Goal: Information Seeking & Learning: Check status

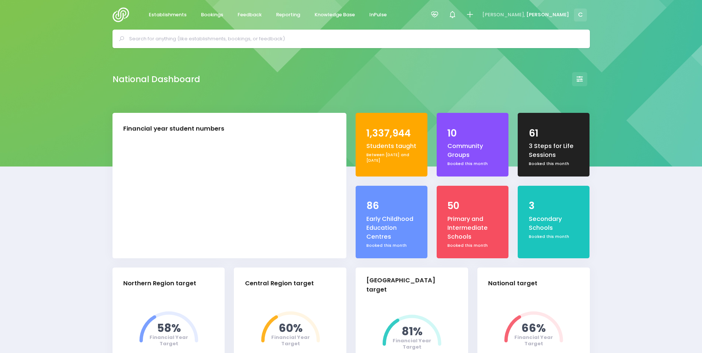
select select "5"
click at [439, 11] on icon at bounding box center [434, 14] width 9 height 9
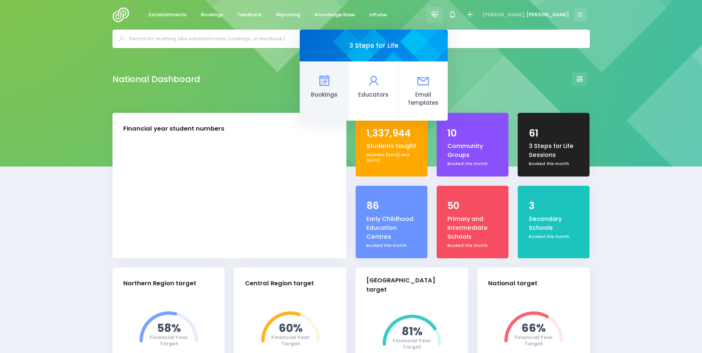
click at [332, 83] on icon at bounding box center [324, 81] width 14 height 14
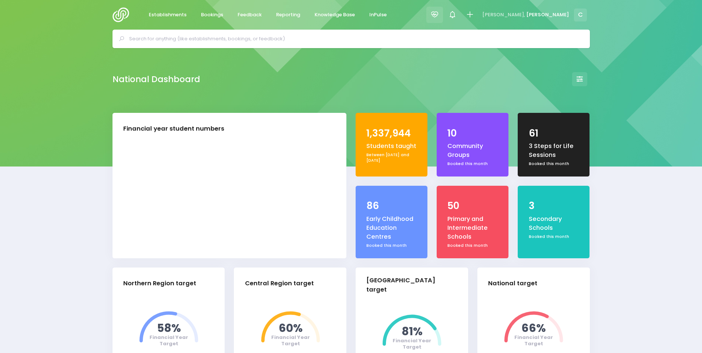
click at [439, 14] on icon at bounding box center [434, 14] width 9 height 9
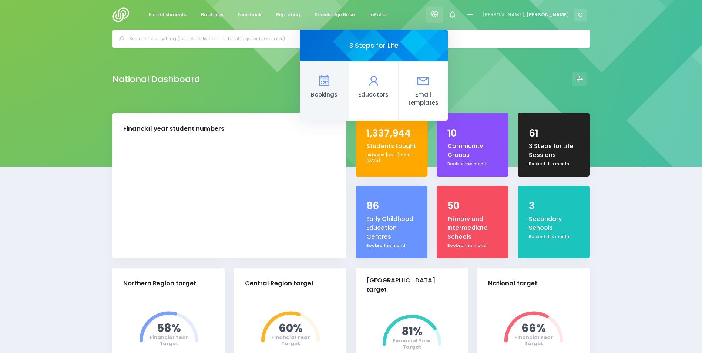
click at [332, 83] on icon at bounding box center [324, 81] width 14 height 14
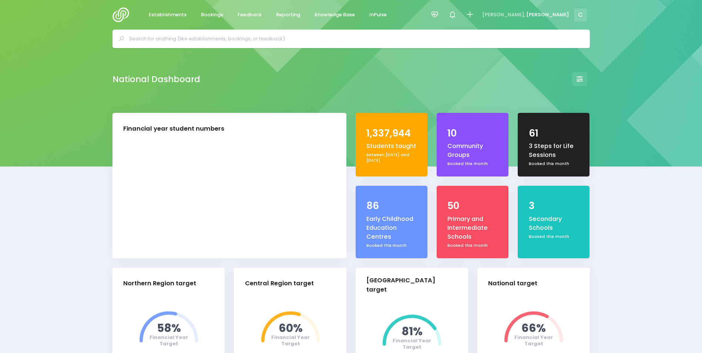
click at [536, 52] on div "National Dashboard" at bounding box center [351, 80] width 702 height 65
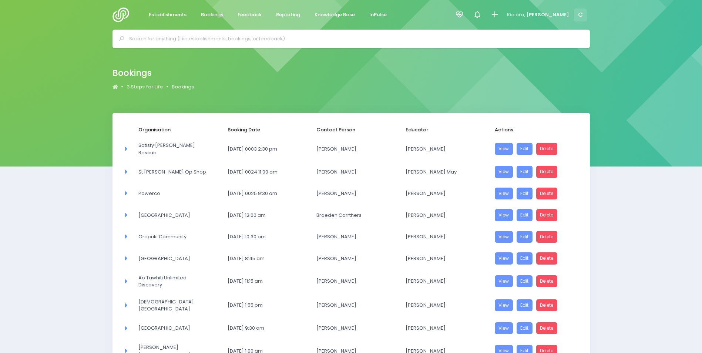
select select "20"
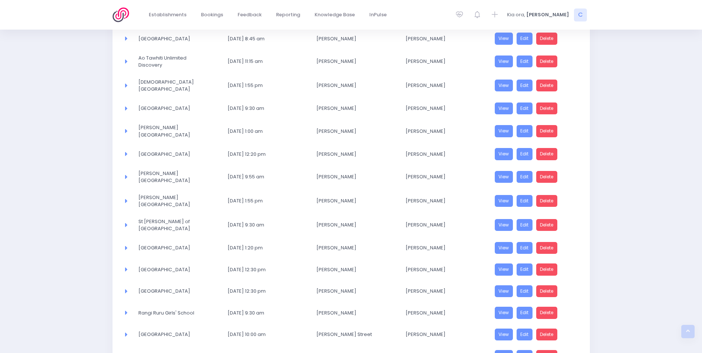
scroll to position [285, 0]
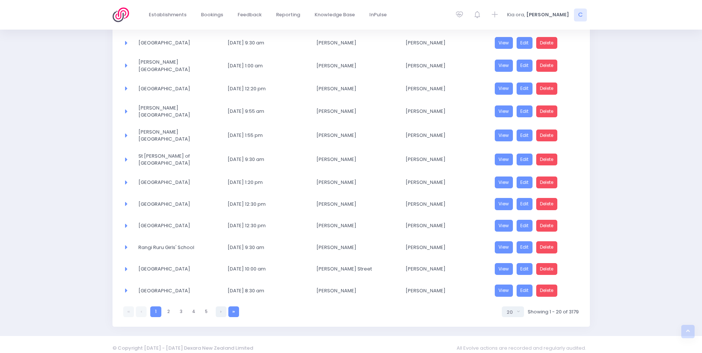
click at [233, 312] on icon at bounding box center [233, 312] width 3 height 0
select select "20"
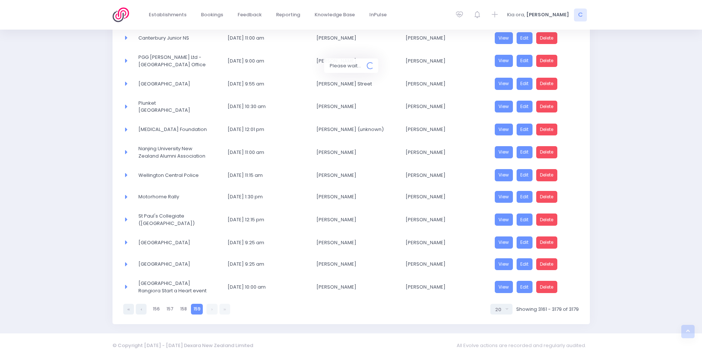
scroll to position [278, 0]
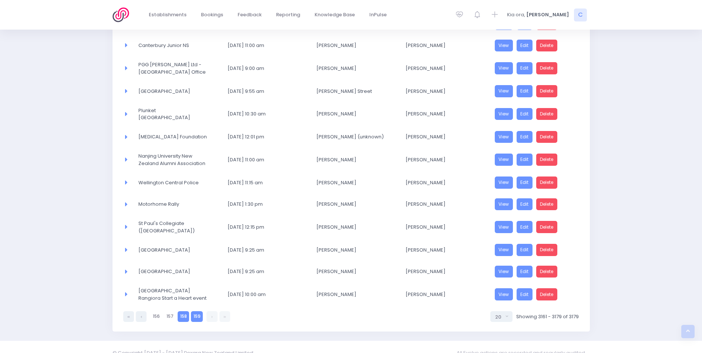
click at [182, 311] on link "158" at bounding box center [183, 316] width 11 height 11
select select "20"
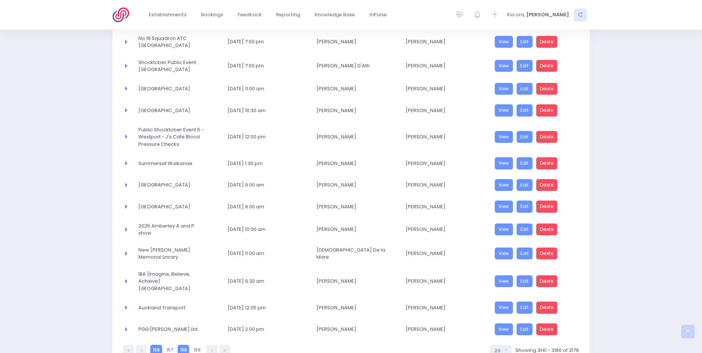
click at [158, 345] on link "156" at bounding box center [156, 350] width 12 height 11
select select "20"
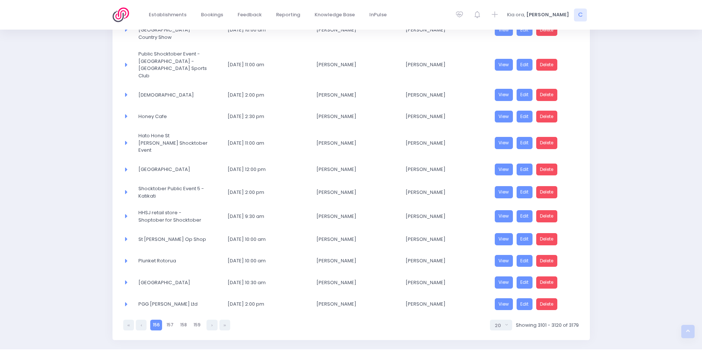
scroll to position [323, 0]
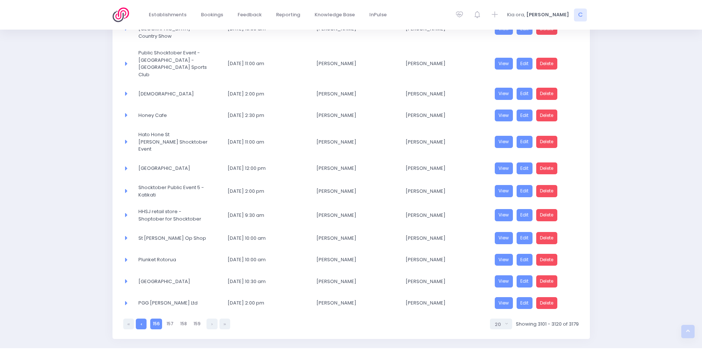
click at [143, 319] on link at bounding box center [141, 324] width 11 height 11
select select "20"
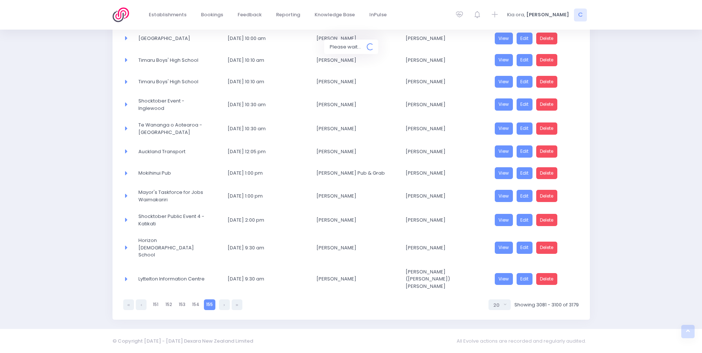
scroll to position [302, 0]
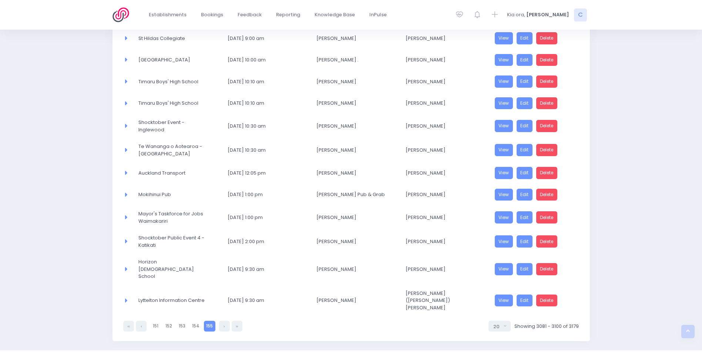
click at [143, 321] on link at bounding box center [141, 326] width 11 height 11
select select "20"
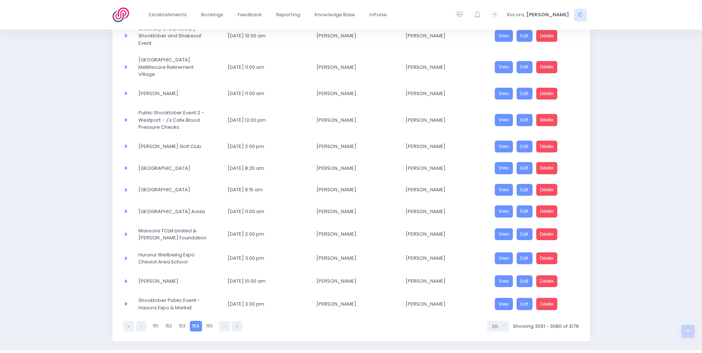
click at [143, 305] on span "Shocktober Public Event - Hauora Expo & Market" at bounding box center [172, 304] width 69 height 14
click at [155, 325] on link "151" at bounding box center [155, 326] width 11 height 11
select select "20"
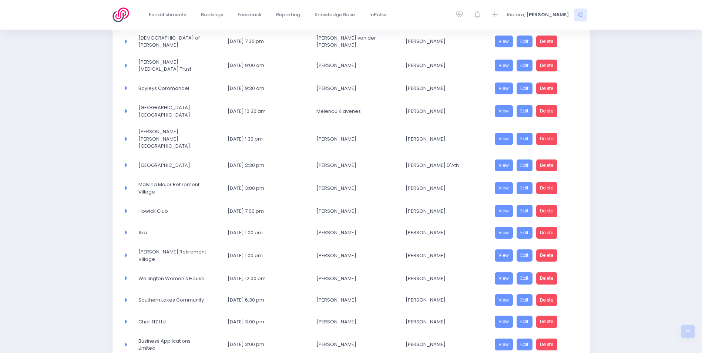
scroll to position [262, 0]
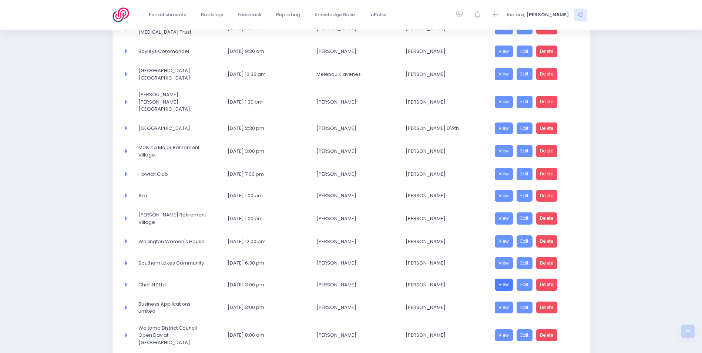
click at [500, 279] on link "View" at bounding box center [504, 285] width 19 height 12
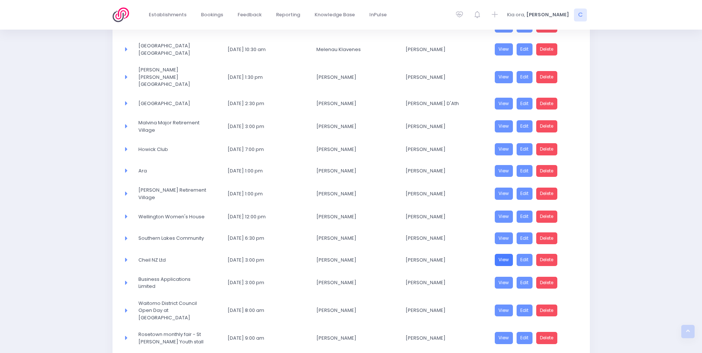
scroll to position [299, 0]
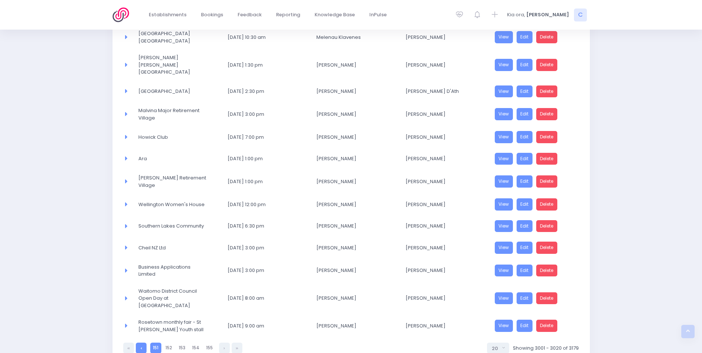
click at [141, 343] on link at bounding box center [141, 348] width 11 height 11
select select "20"
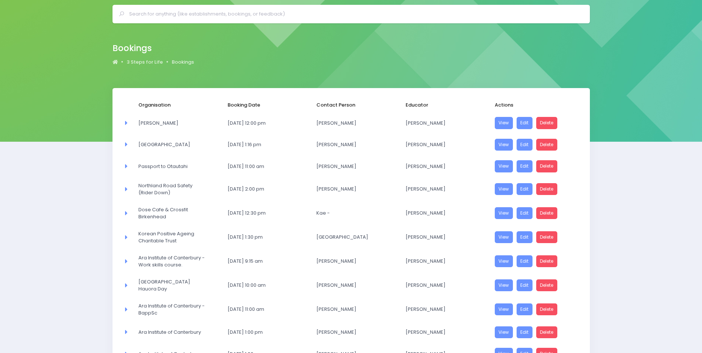
scroll to position [0, 0]
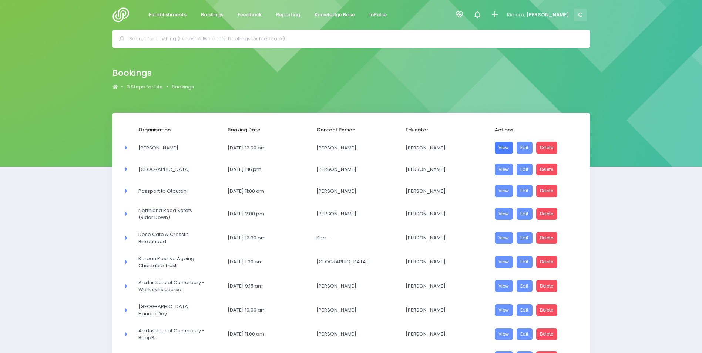
click at [505, 145] on link "View" at bounding box center [504, 148] width 19 height 12
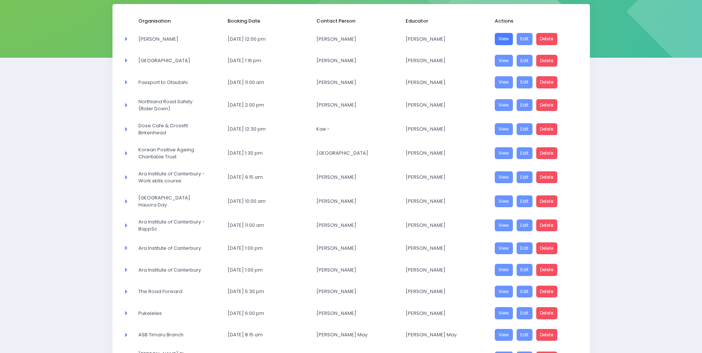
scroll to position [111, 0]
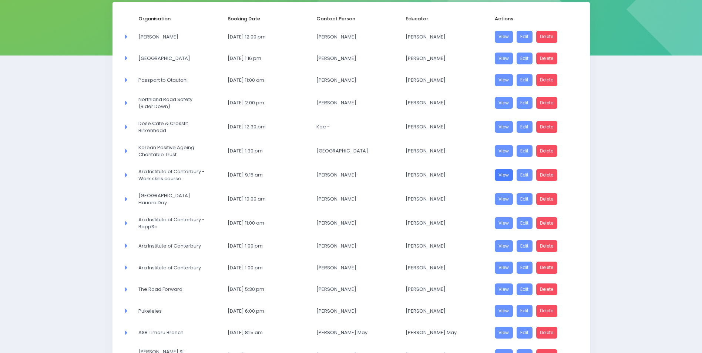
click at [506, 175] on link "View" at bounding box center [504, 175] width 19 height 12
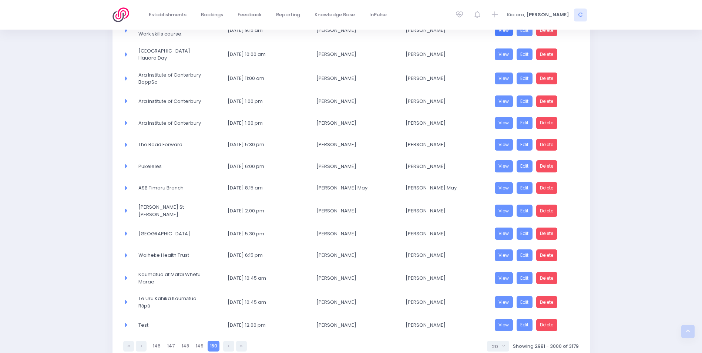
scroll to position [259, 0]
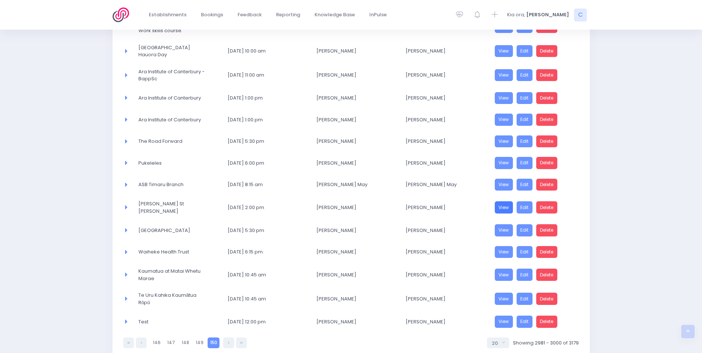
click at [502, 207] on link "View" at bounding box center [504, 207] width 19 height 12
click at [503, 274] on link "View" at bounding box center [504, 275] width 19 height 12
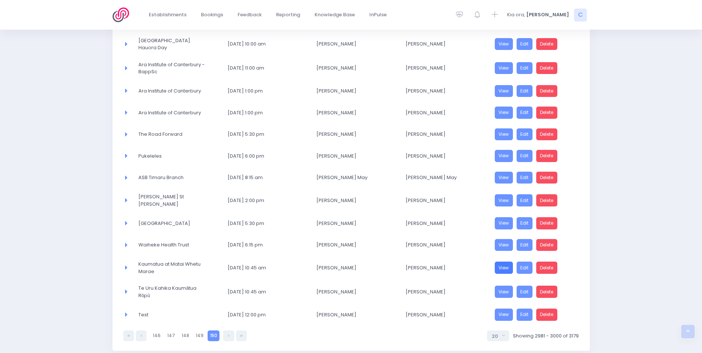
scroll to position [295, 0]
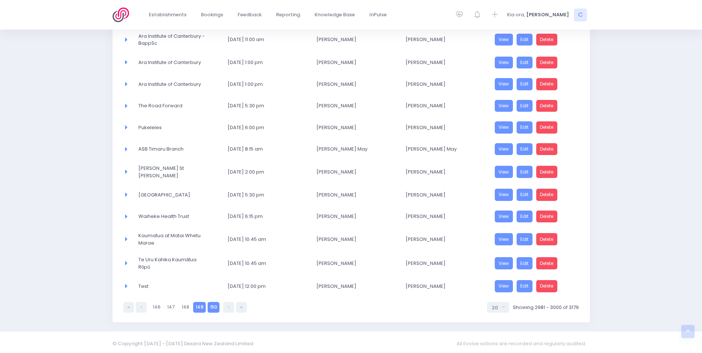
click at [198, 304] on link "149" at bounding box center [199, 307] width 13 height 11
select select "20"
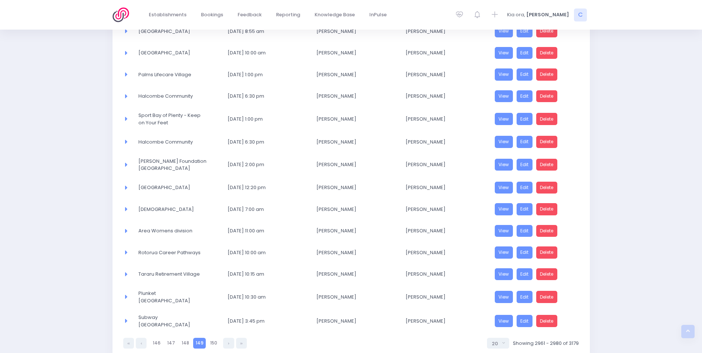
scroll to position [285, 0]
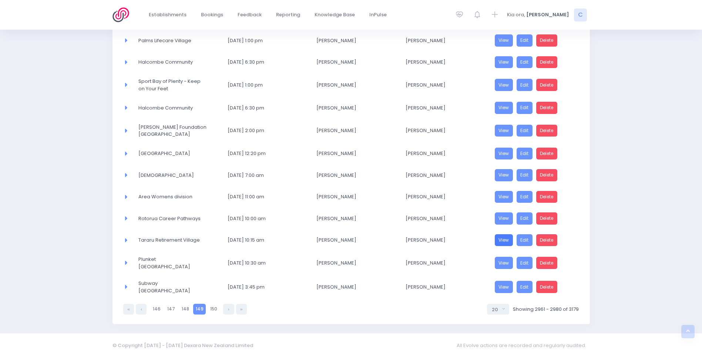
click at [503, 238] on link "View" at bounding box center [504, 240] width 19 height 12
click at [211, 306] on link "150" at bounding box center [214, 309] width 12 height 11
select select "20"
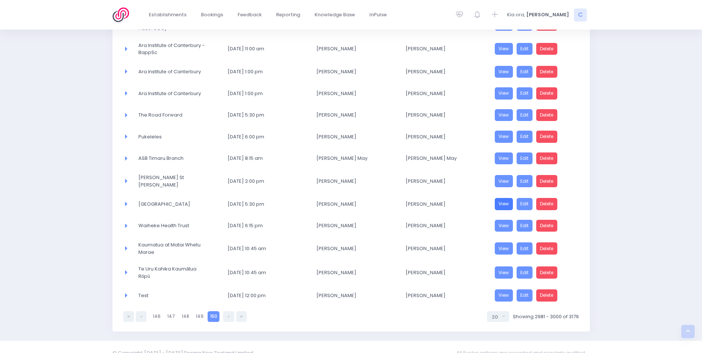
click at [503, 201] on link "View" at bounding box center [504, 204] width 19 height 12
click at [505, 220] on link "View" at bounding box center [504, 226] width 19 height 12
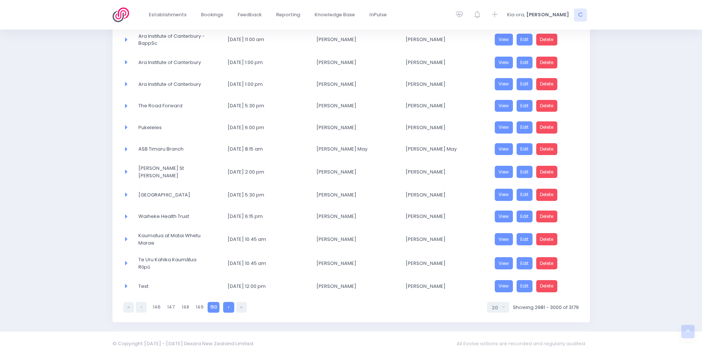
click at [223, 305] on link at bounding box center [228, 307] width 11 height 11
select select "20"
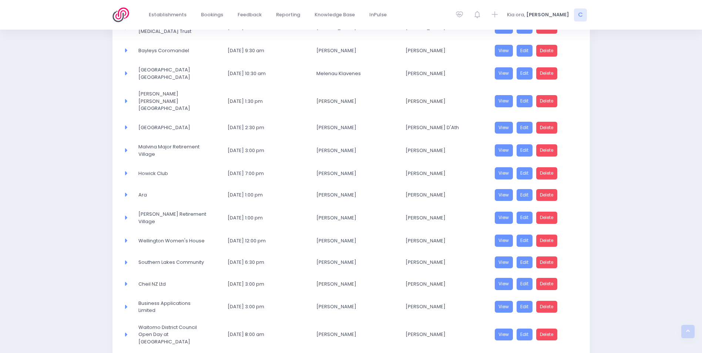
scroll to position [296, 0]
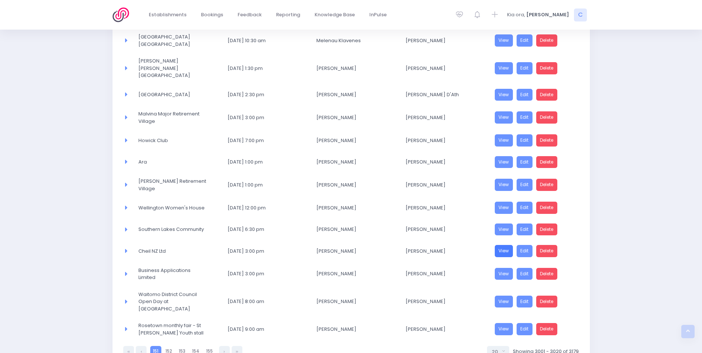
click at [504, 245] on link "View" at bounding box center [504, 251] width 19 height 12
click at [168, 346] on link "152" at bounding box center [168, 351] width 11 height 11
select select "20"
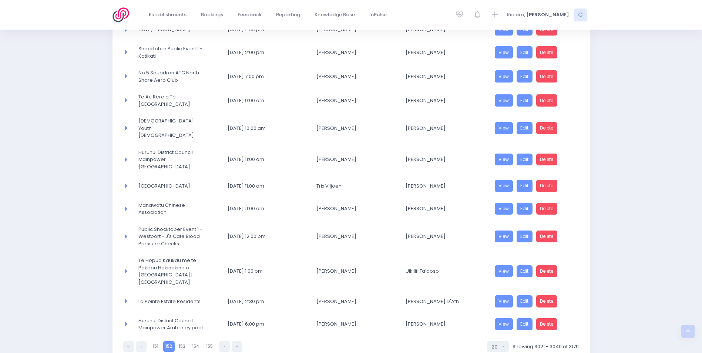
scroll to position [316, 0]
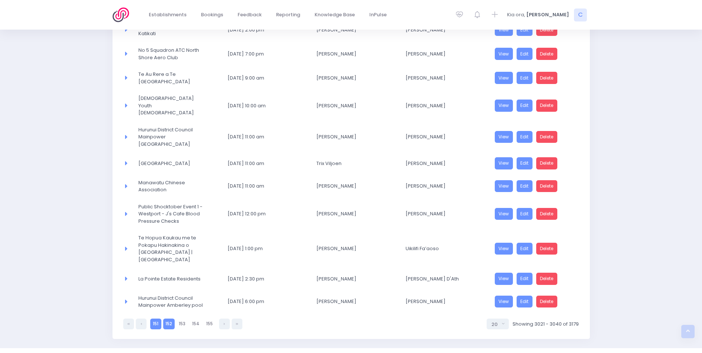
click at [155, 319] on link "151" at bounding box center [155, 324] width 11 height 11
select select "20"
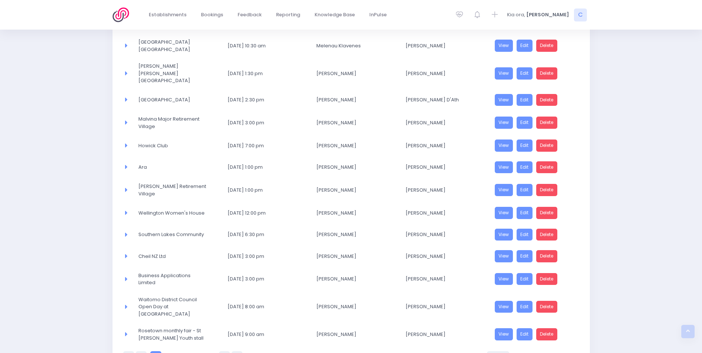
scroll to position [299, 0]
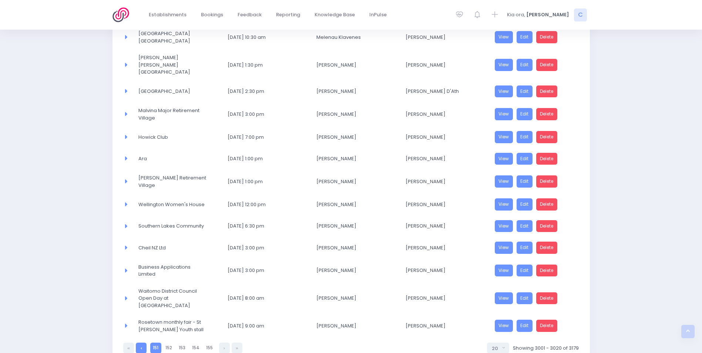
click at [143, 343] on link at bounding box center [141, 348] width 11 height 11
select select "20"
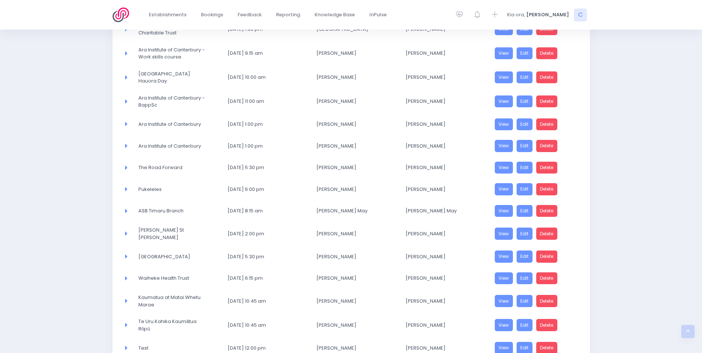
scroll to position [295, 0]
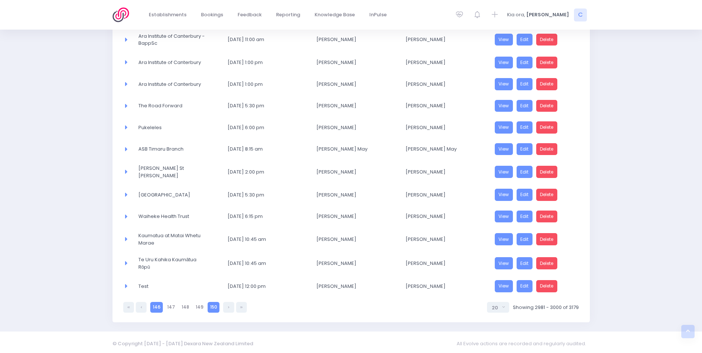
click at [154, 305] on link "146" at bounding box center [156, 307] width 13 height 11
select select "20"
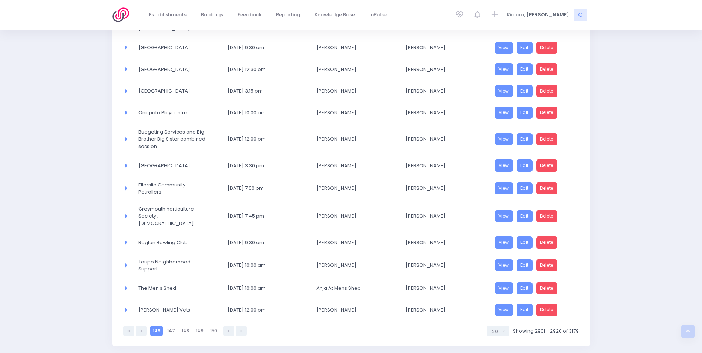
scroll to position [297, 0]
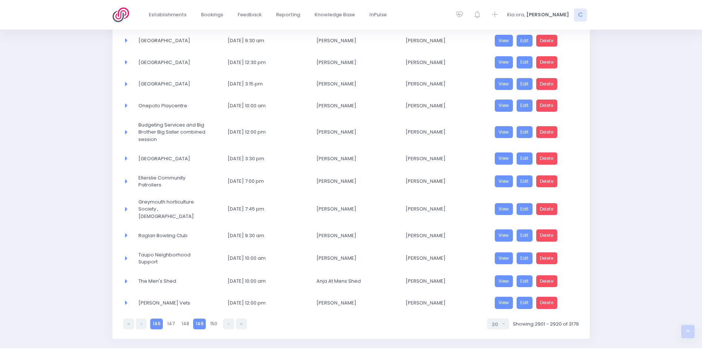
click at [200, 319] on link "149" at bounding box center [199, 324] width 13 height 11
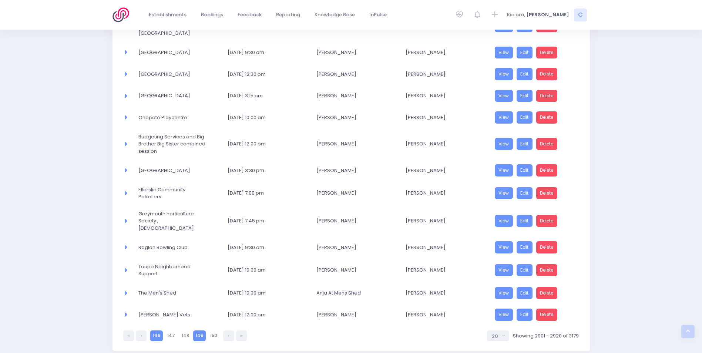
select select "20"
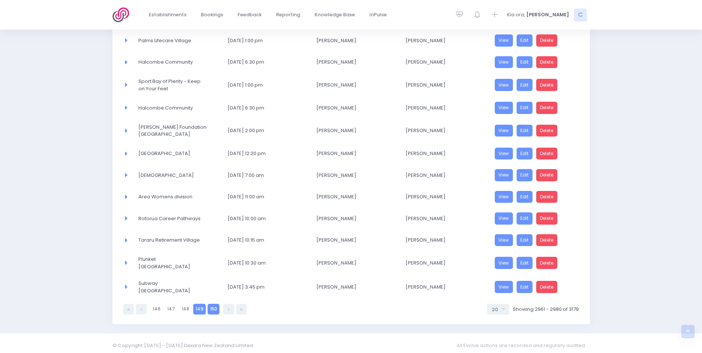
click at [210, 304] on link "150" at bounding box center [214, 309] width 12 height 11
select select "20"
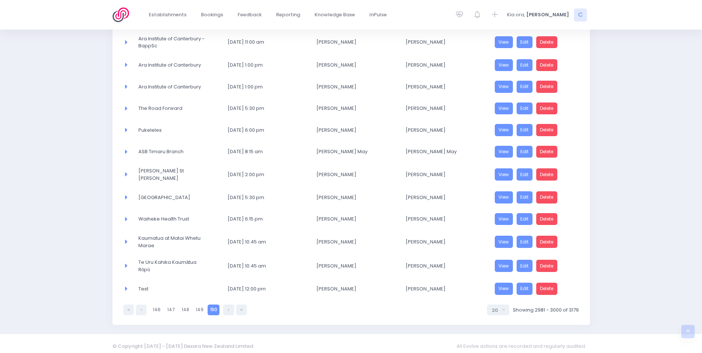
scroll to position [295, 0]
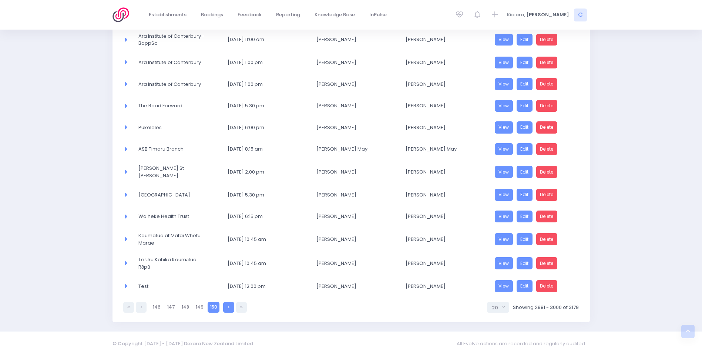
click at [227, 306] on link at bounding box center [228, 307] width 11 height 11
select select "20"
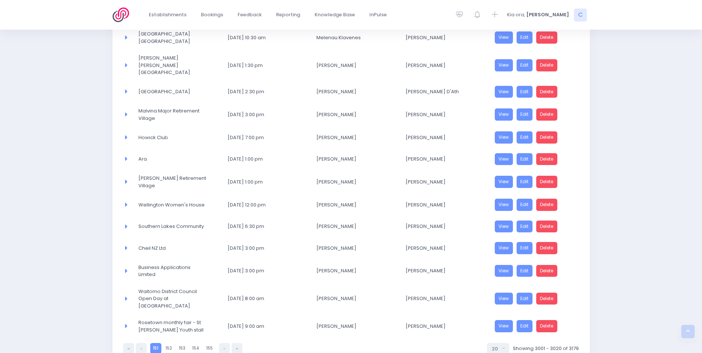
scroll to position [299, 0]
click at [167, 343] on link "152" at bounding box center [168, 348] width 11 height 11
select select "20"
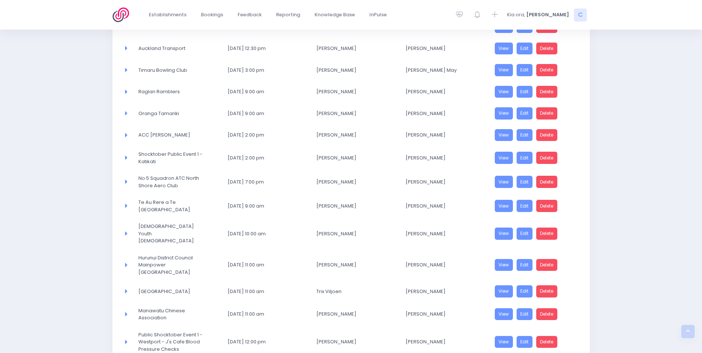
scroll to position [40, 0]
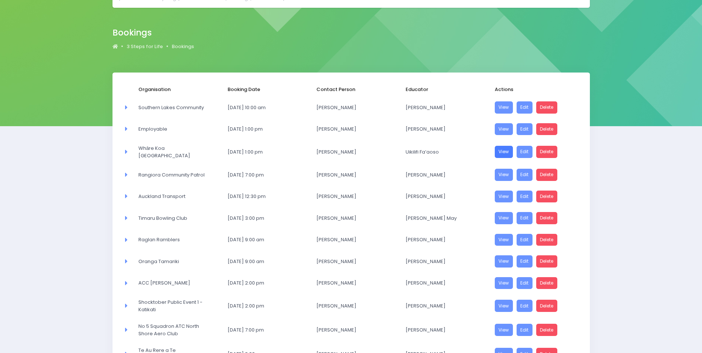
click at [504, 151] on link "View" at bounding box center [504, 152] width 19 height 12
